Goal: Subscribe to service/newsletter

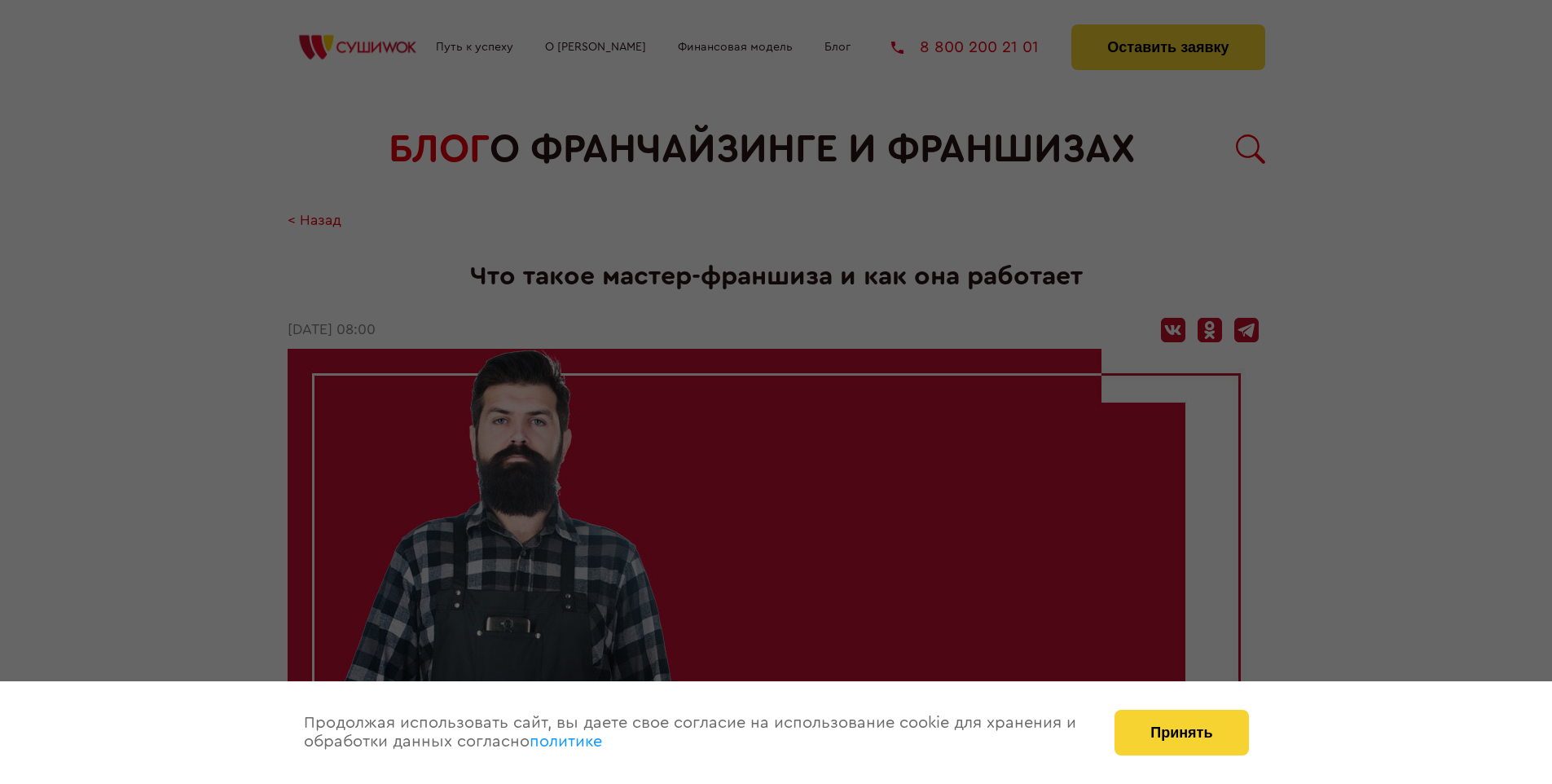
scroll to position [2308, 0]
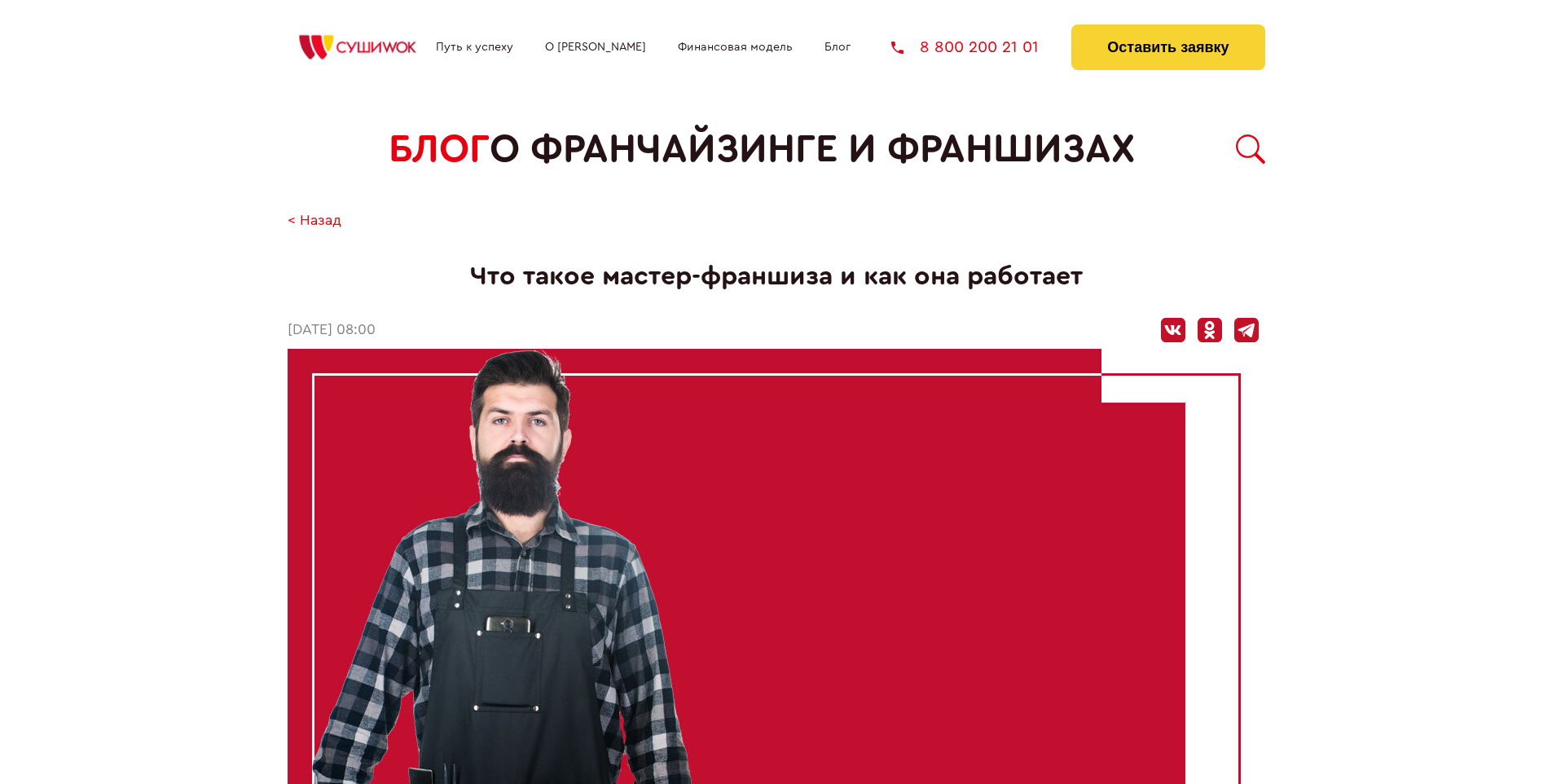
scroll to position [2308, 0]
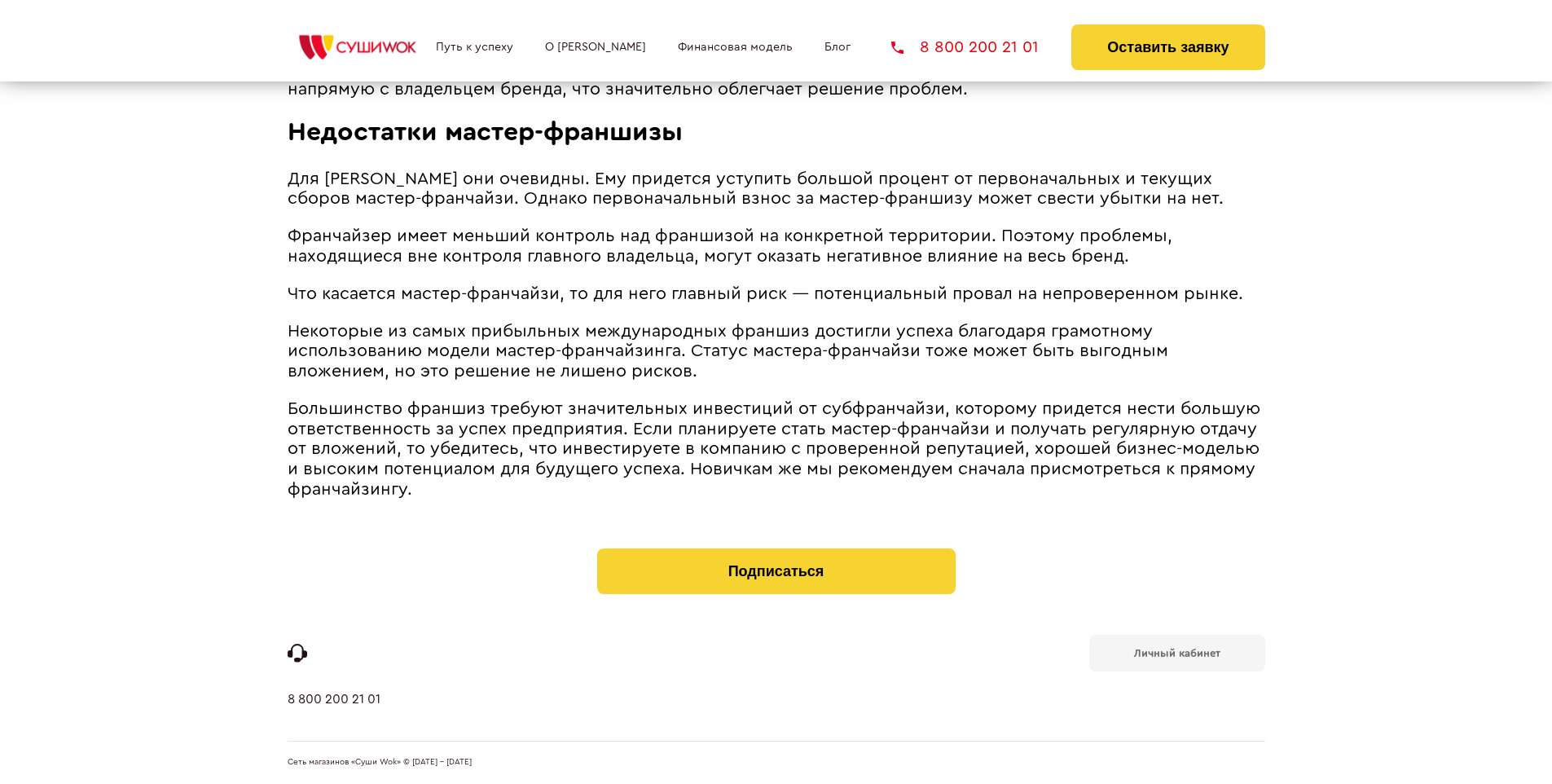
click at [1177, 651] on b "Личный кабинет" at bounding box center [1178, 652] width 87 height 11
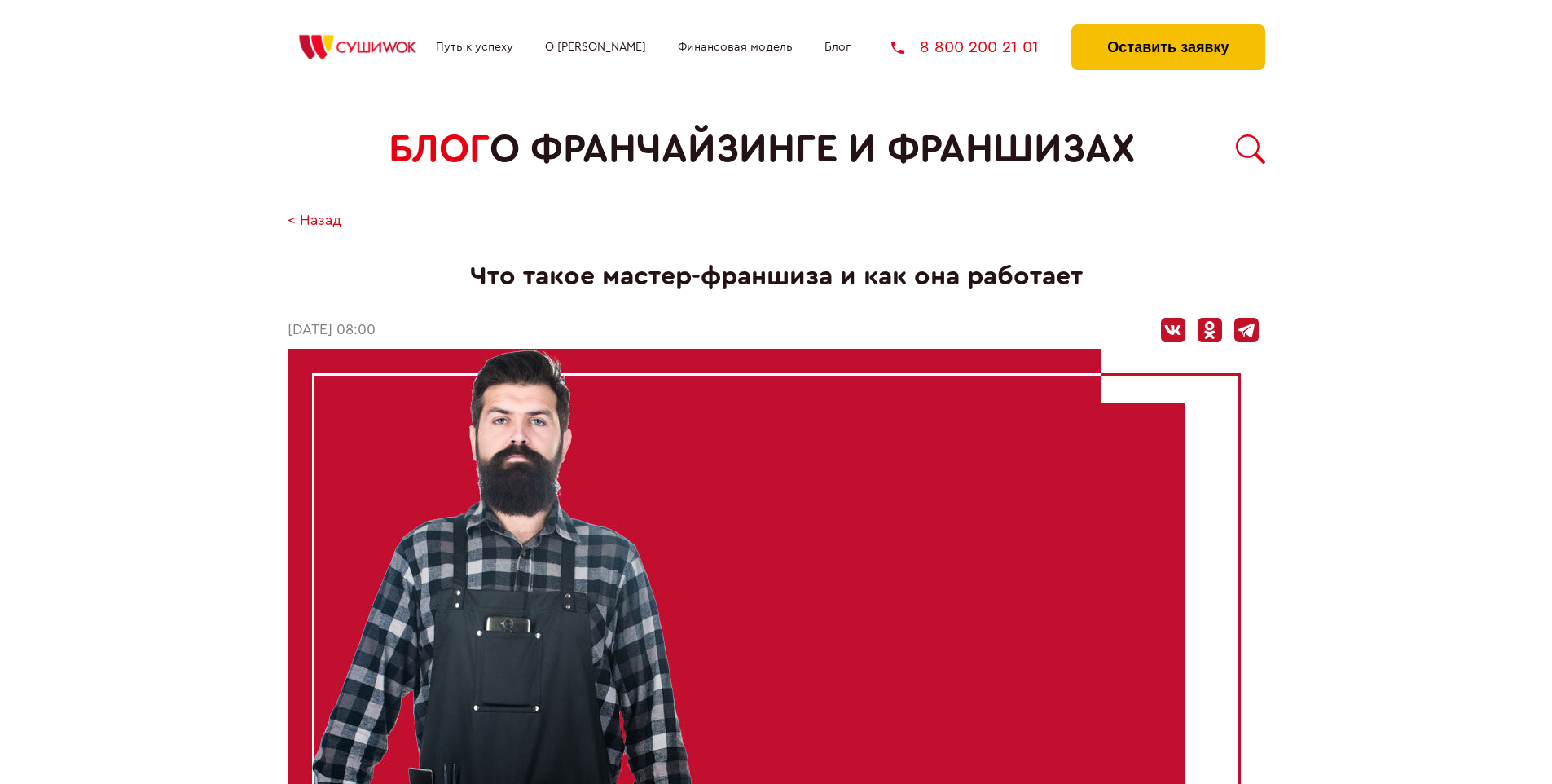
click at [1167, 29] on button "Оставить заявку" at bounding box center [1167, 46] width 193 height 45
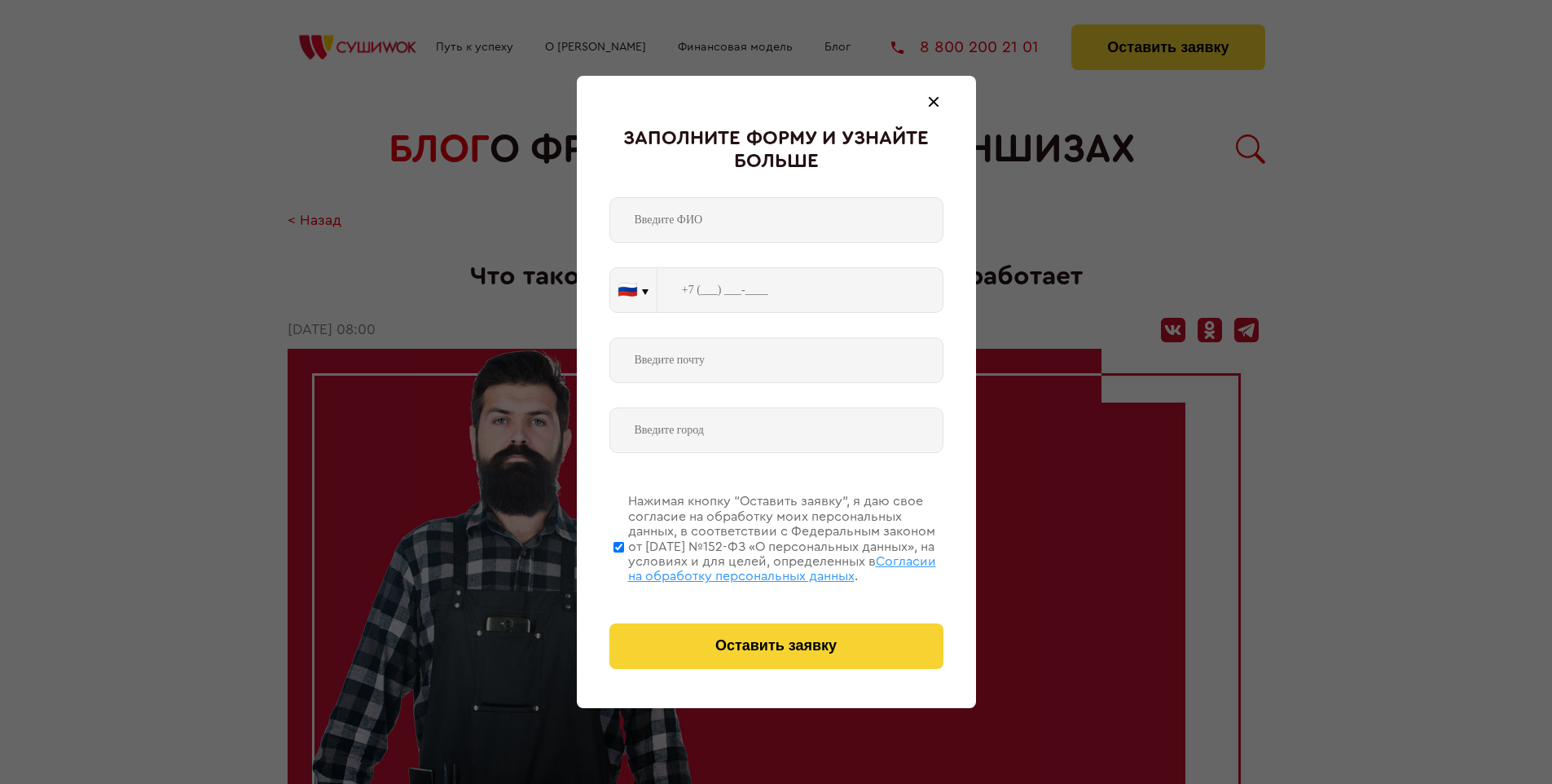
click at [755, 566] on span "Согласии на обработку персональных данных" at bounding box center [782, 569] width 308 height 28
click at [624, 566] on input "Нажимая кнопку “Оставить заявку”, я даю свое согласие на обработку моих персона…" at bounding box center [619, 545] width 11 height 130
checkbox input "false"
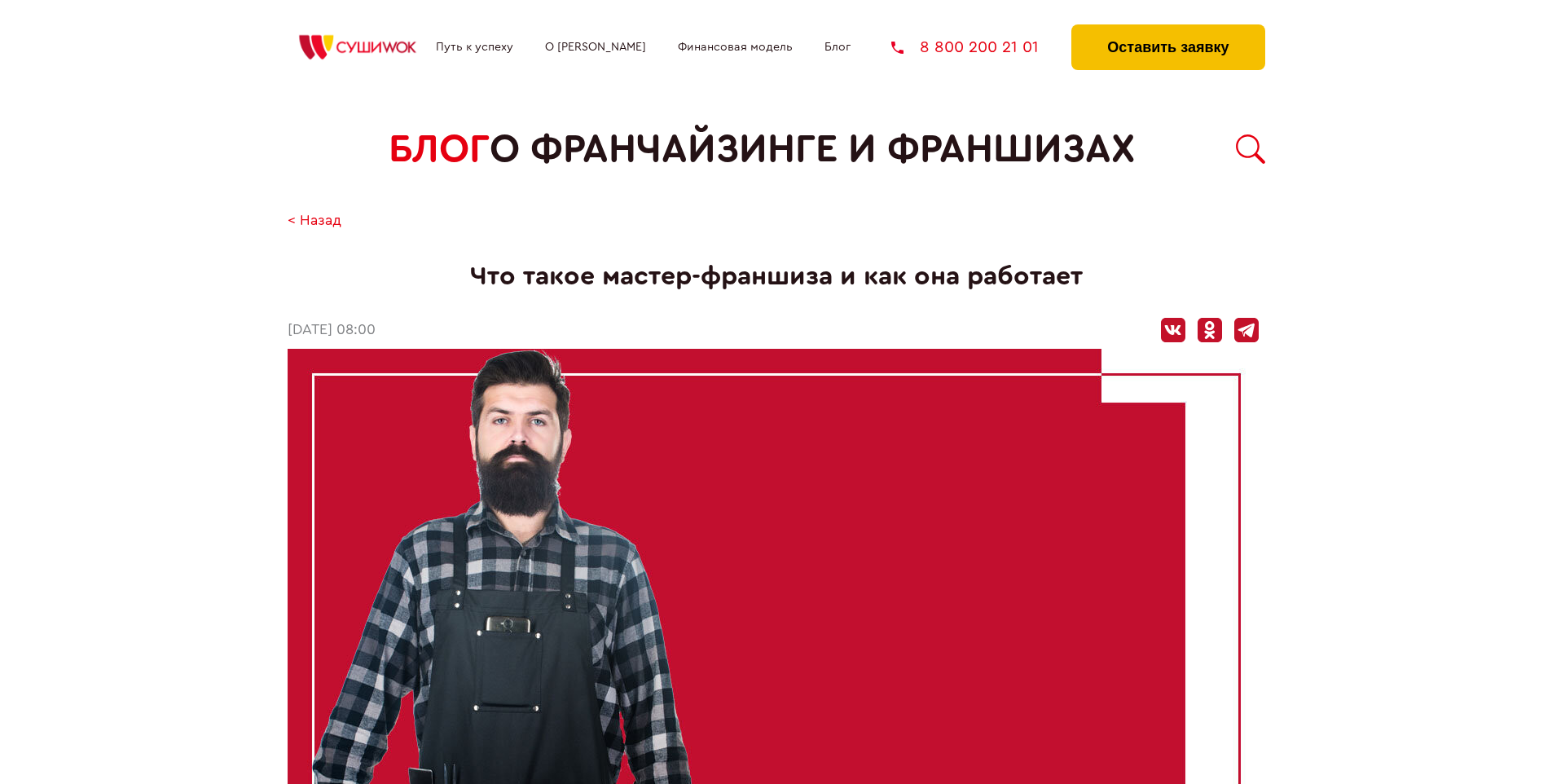
click at [1167, 29] on button "Оставить заявку" at bounding box center [1167, 46] width 193 height 45
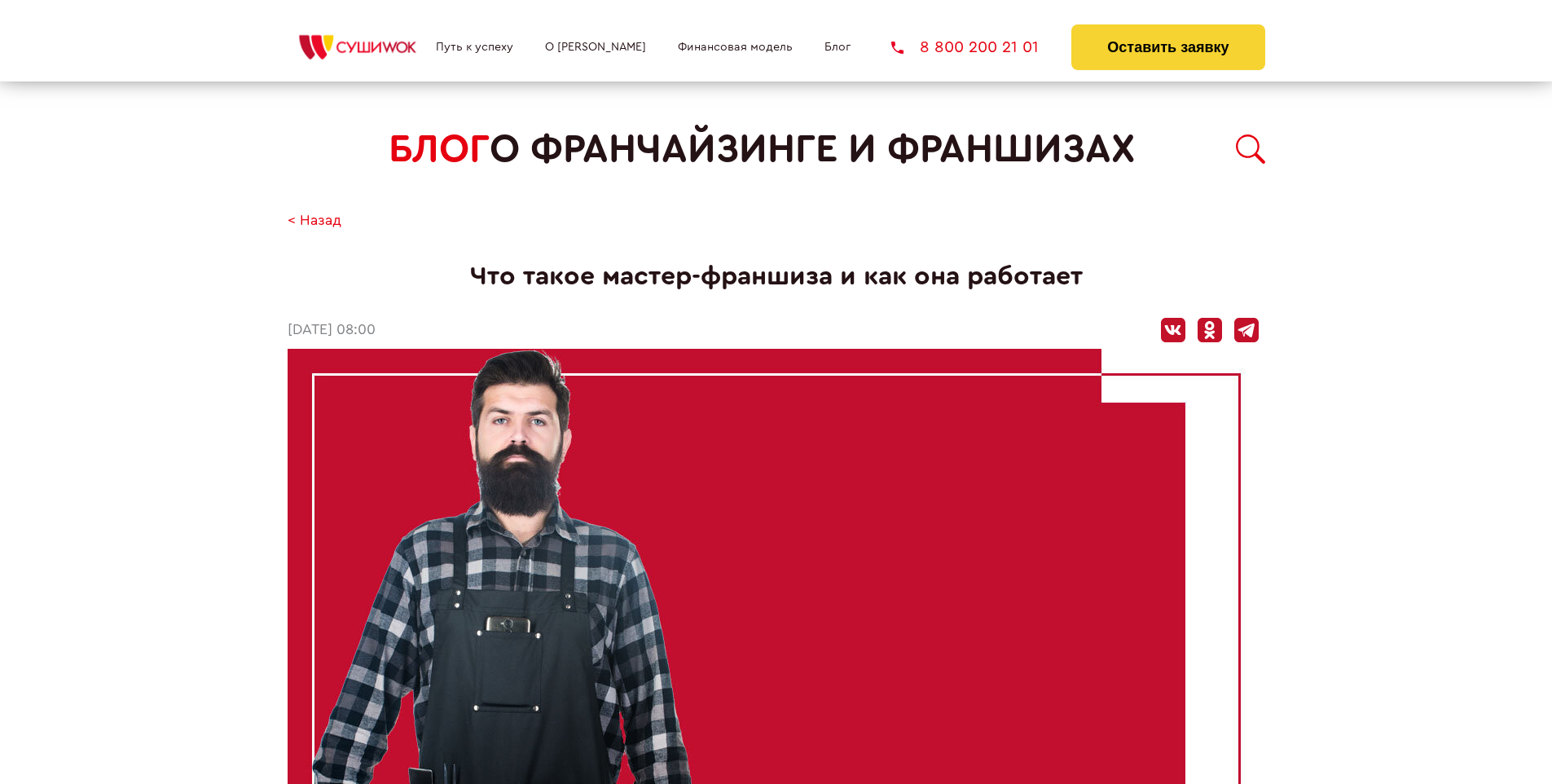
scroll to position [2308, 0]
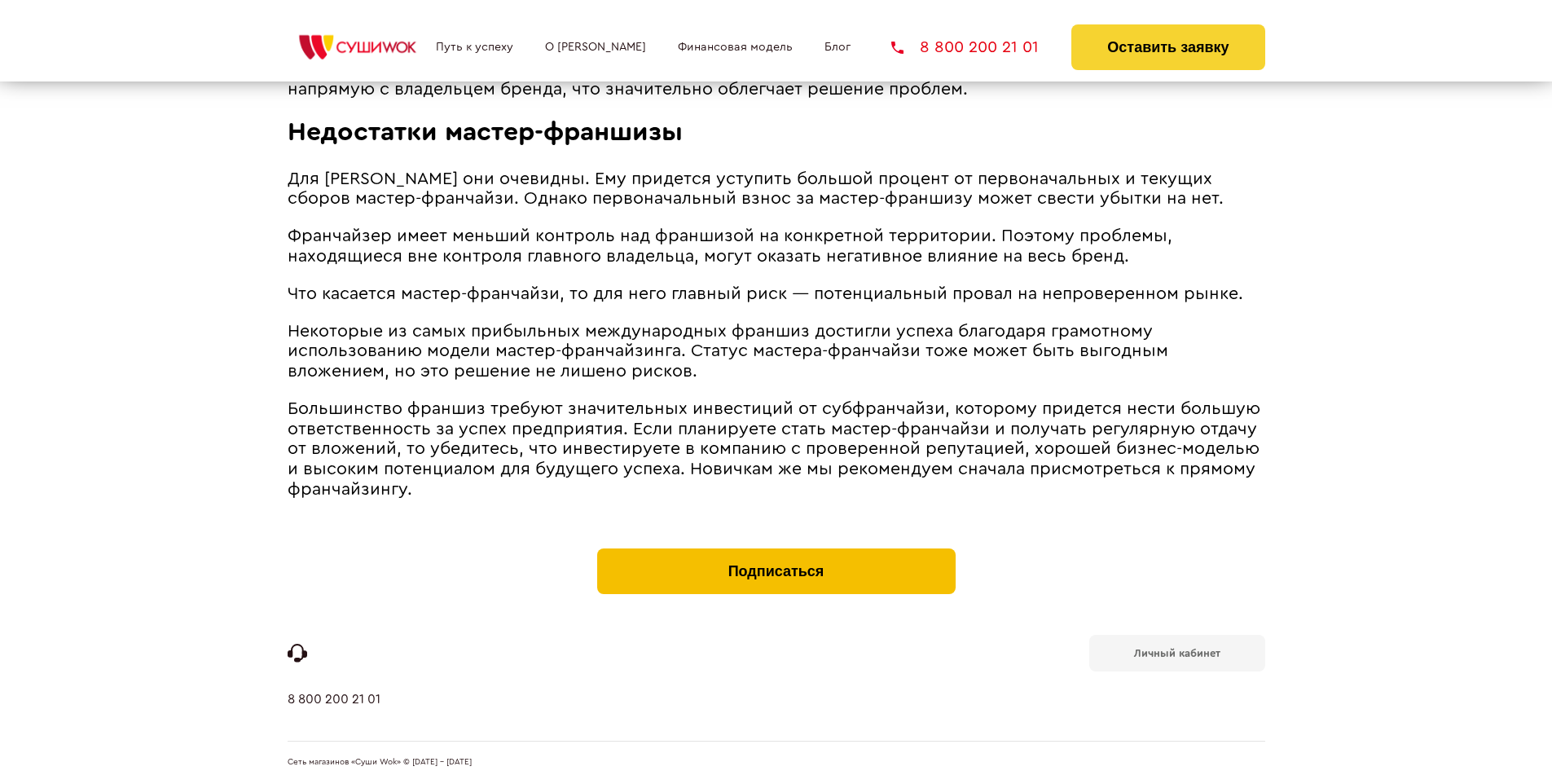
click at [776, 552] on button "Подписаться" at bounding box center [776, 570] width 359 height 45
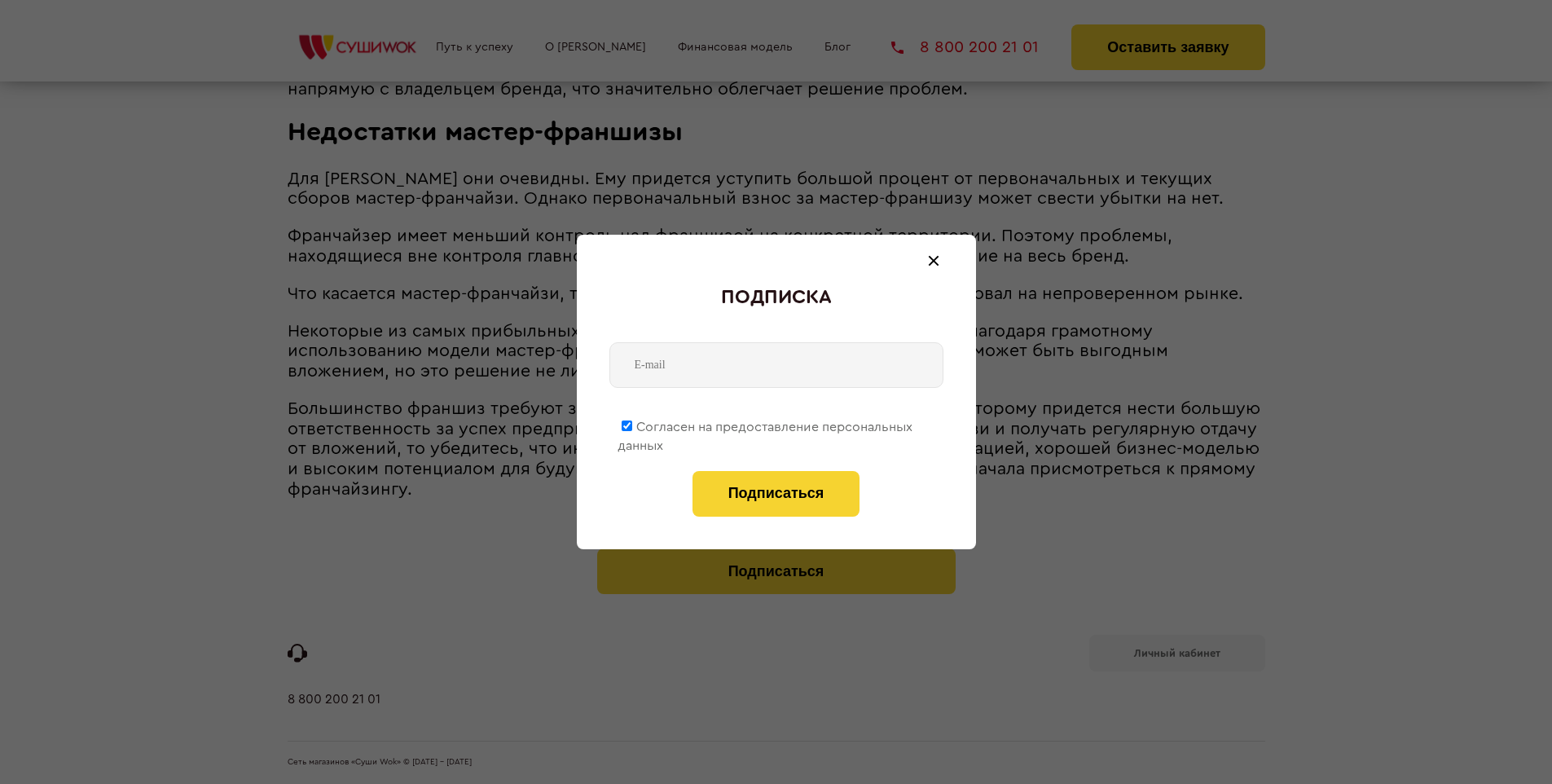
click at [766, 423] on span "Согласен на предоставление персональных данных" at bounding box center [765, 436] width 295 height 32
click at [632, 423] on input "Согласен на предоставление персональных данных" at bounding box center [626, 425] width 11 height 11
checkbox input "false"
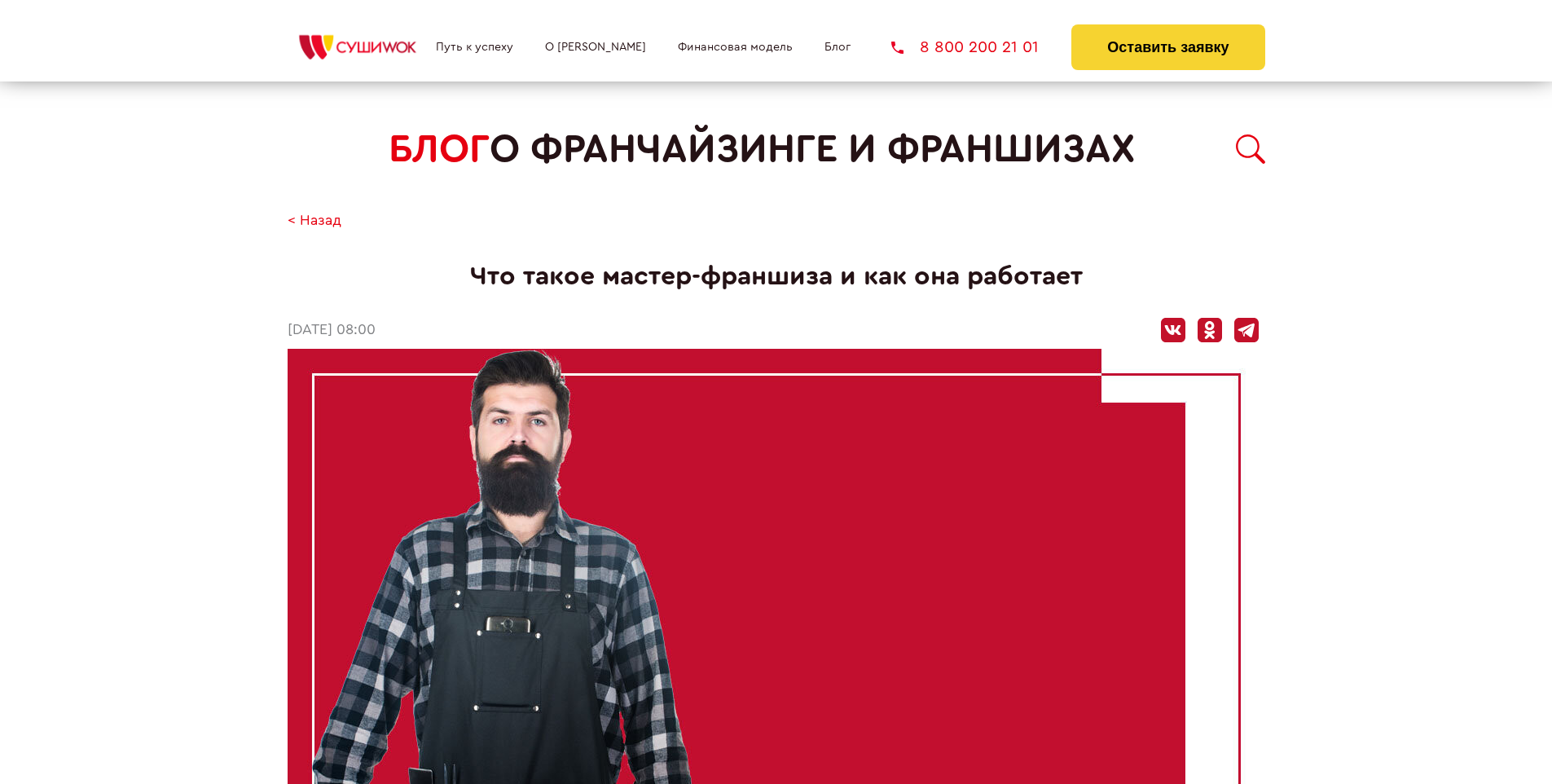
scroll to position [2308, 0]
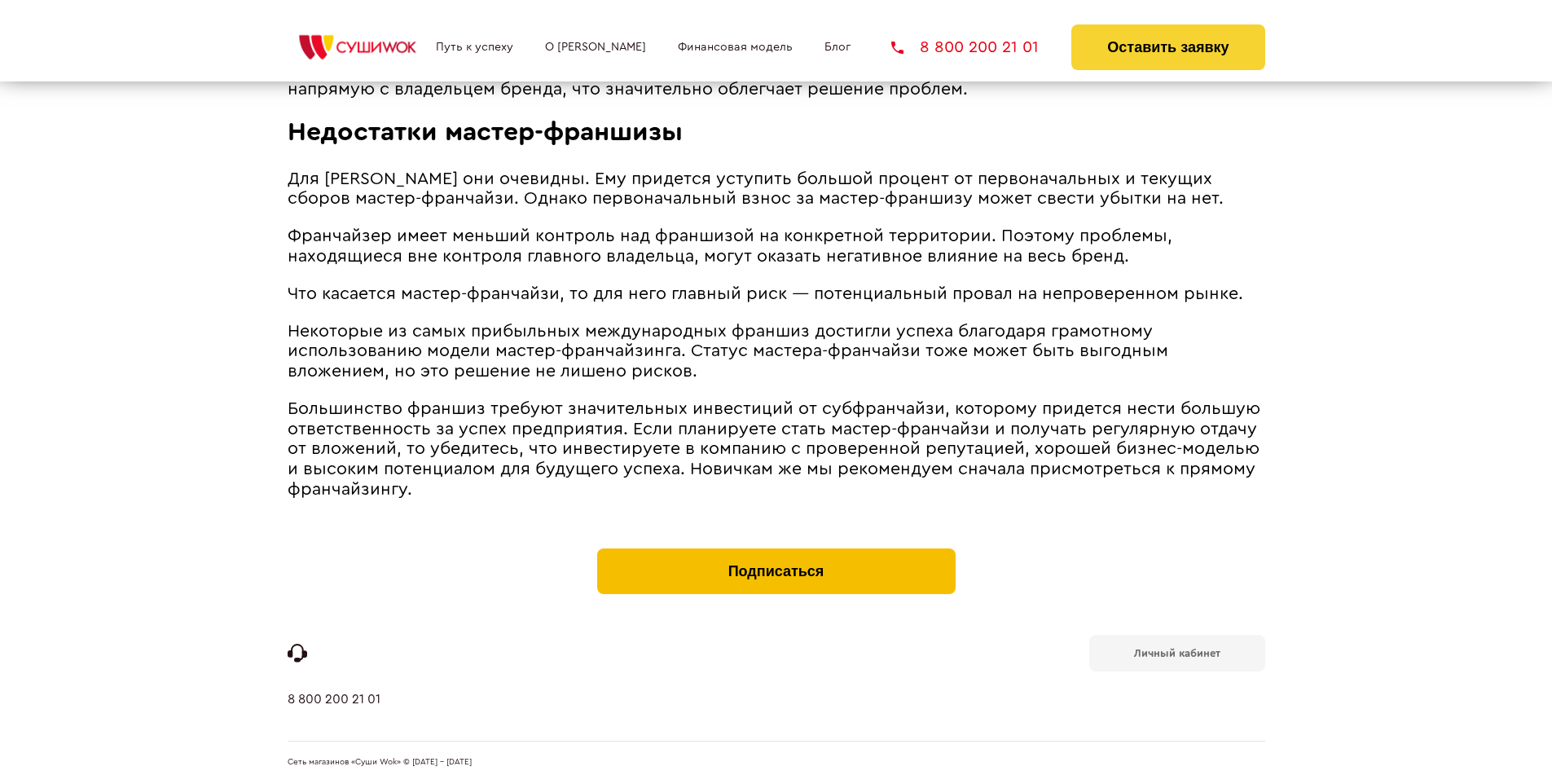
click at [776, 552] on button "Подписаться" at bounding box center [776, 570] width 359 height 45
